Goal: Information Seeking & Learning: Understand process/instructions

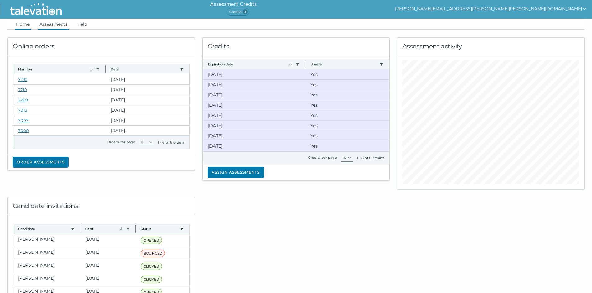
click at [63, 21] on link "Assessments" at bounding box center [53, 24] width 30 height 11
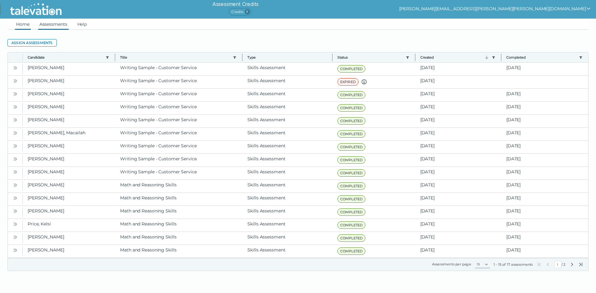
click at [23, 25] on link "Home" at bounding box center [23, 24] width 16 height 11
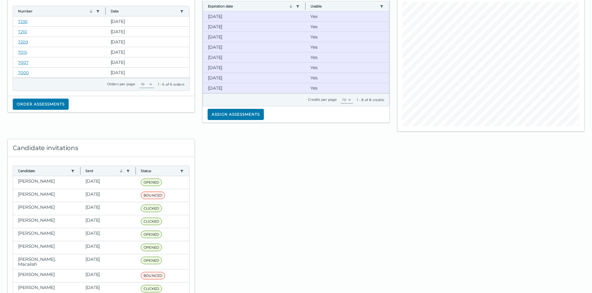
scroll to position [93, 0]
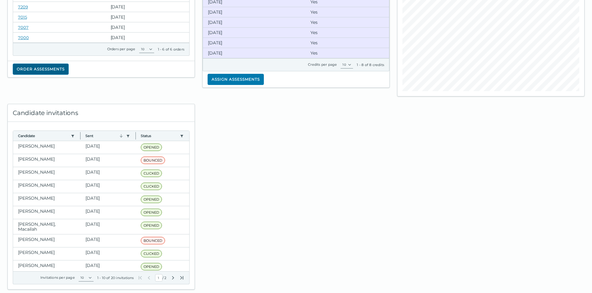
click at [64, 74] on button "Order assessments" at bounding box center [41, 69] width 56 height 11
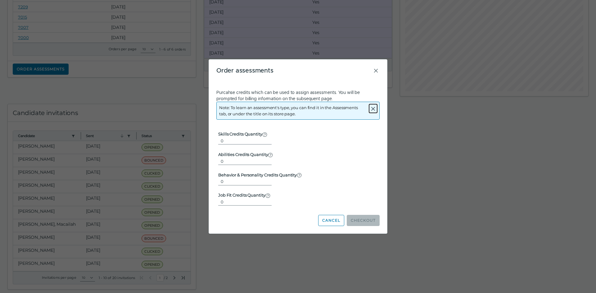
click at [372, 111] on icon "Close alert" at bounding box center [373, 108] width 7 height 7
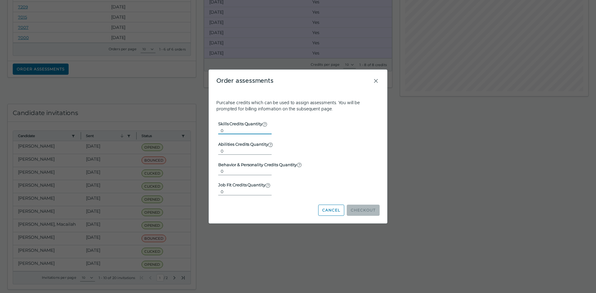
click at [240, 129] on input "0" at bounding box center [244, 130] width 53 height 7
click at [303, 133] on clr-input-container "Skills Credits Quantity Used for the majority of assessments, which are not fou…" at bounding box center [298, 127] width 160 height 13
click at [335, 211] on button "Cancel" at bounding box center [331, 210] width 26 height 11
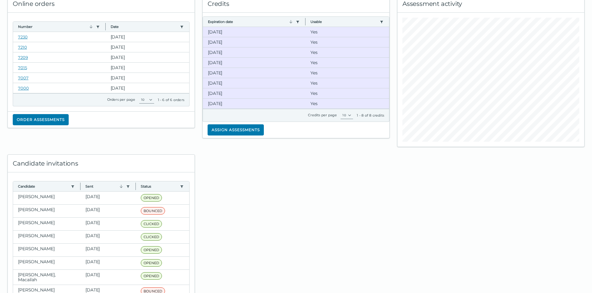
scroll to position [0, 0]
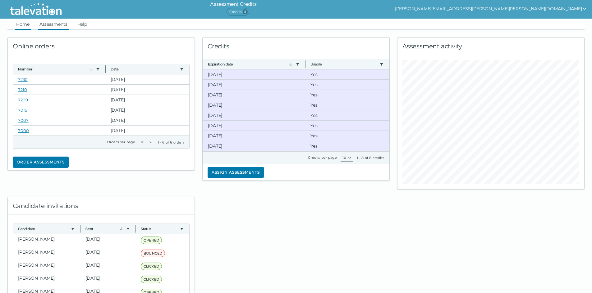
click at [48, 25] on link "Assessments" at bounding box center [53, 24] width 30 height 11
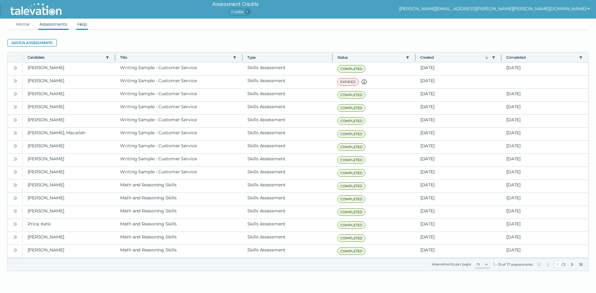
click at [86, 25] on link "Help" at bounding box center [82, 24] width 12 height 11
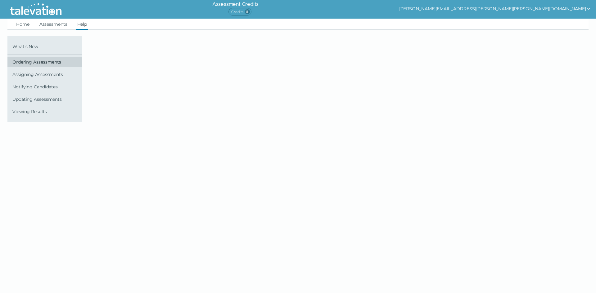
click at [56, 62] on span "Ordering Assessments" at bounding box center [45, 62] width 67 height 5
click at [41, 59] on link "Ordering Assessments" at bounding box center [44, 62] width 75 height 10
click at [38, 111] on span "Viewing Results" at bounding box center [45, 111] width 67 height 5
click at [565, 11] on button "[PERSON_NAME][EMAIL_ADDRESS][PERSON_NAME][PERSON_NAME][DOMAIN_NAME]" at bounding box center [495, 8] width 192 height 7
click at [587, 7] on icon "show user actions" at bounding box center [588, 8] width 5 height 5
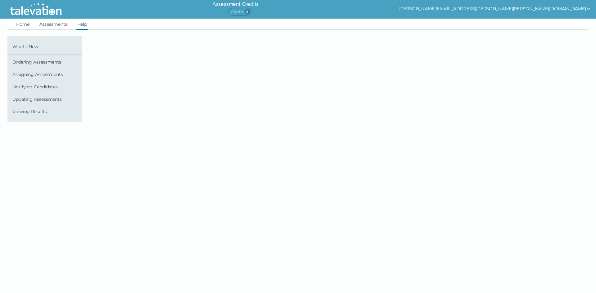
click at [588, 7] on icon "show user actions" at bounding box center [588, 8] width 5 height 5
click at [469, 19] on div "Sign out" at bounding box center [450, 20] width 37 height 7
